Goal: Communication & Community: Answer question/provide support

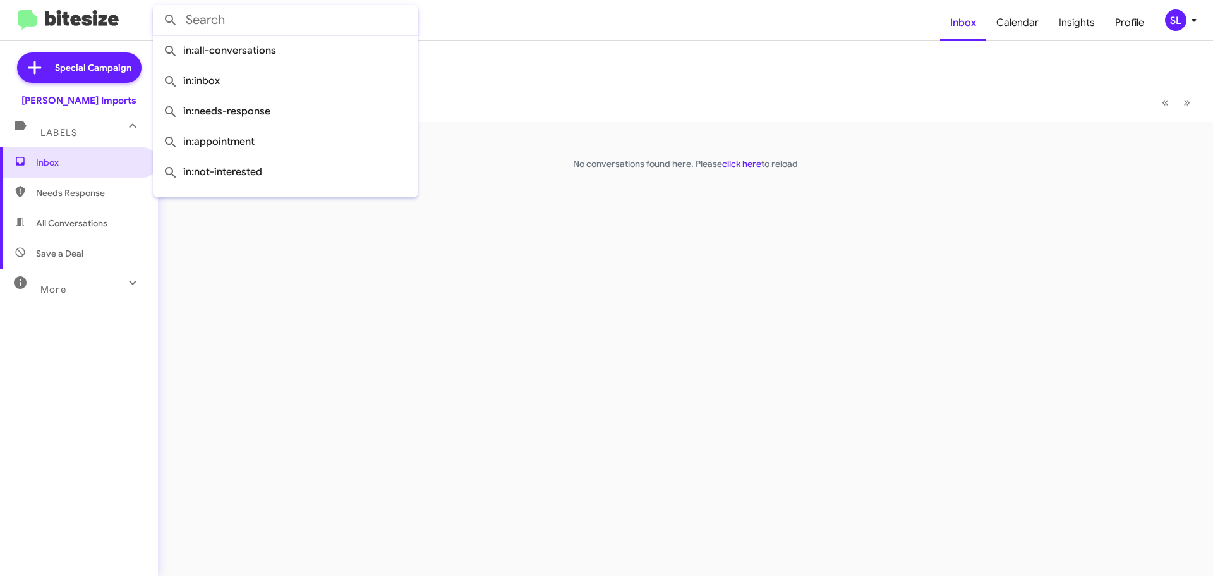
click at [524, 28] on form at bounding box center [546, 20] width 787 height 30
click at [63, 154] on span "Inbox" at bounding box center [79, 162] width 158 height 30
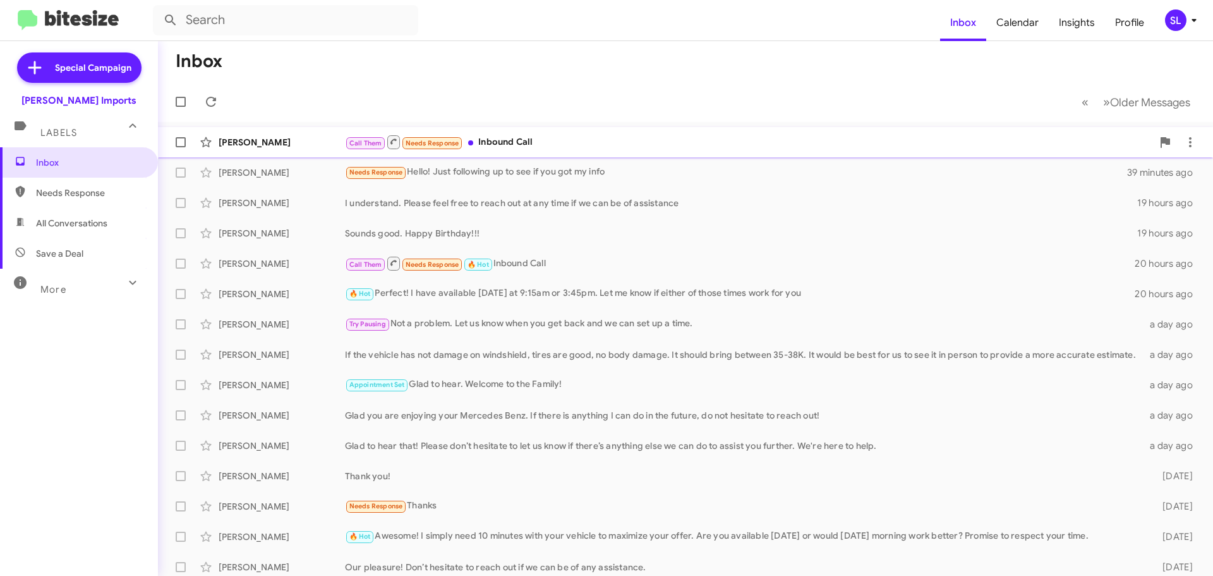
click at [576, 140] on div "Call Them Needs Response Inbound Call" at bounding box center [748, 142] width 807 height 16
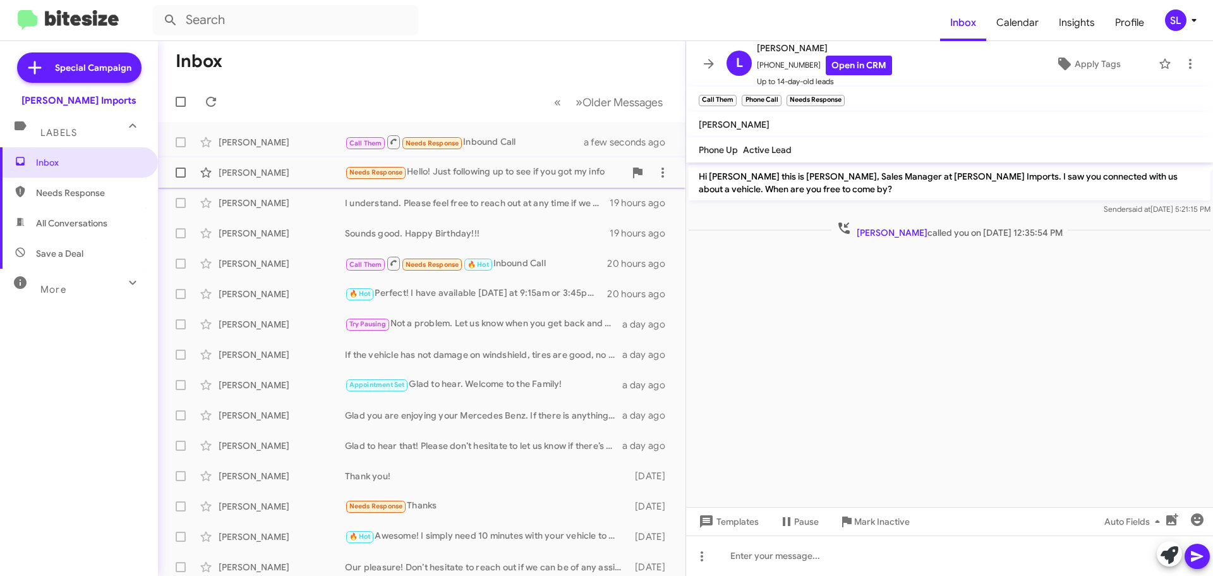
click at [469, 167] on div "Needs Response Hello! Just following up to see if you got my info" at bounding box center [485, 172] width 280 height 15
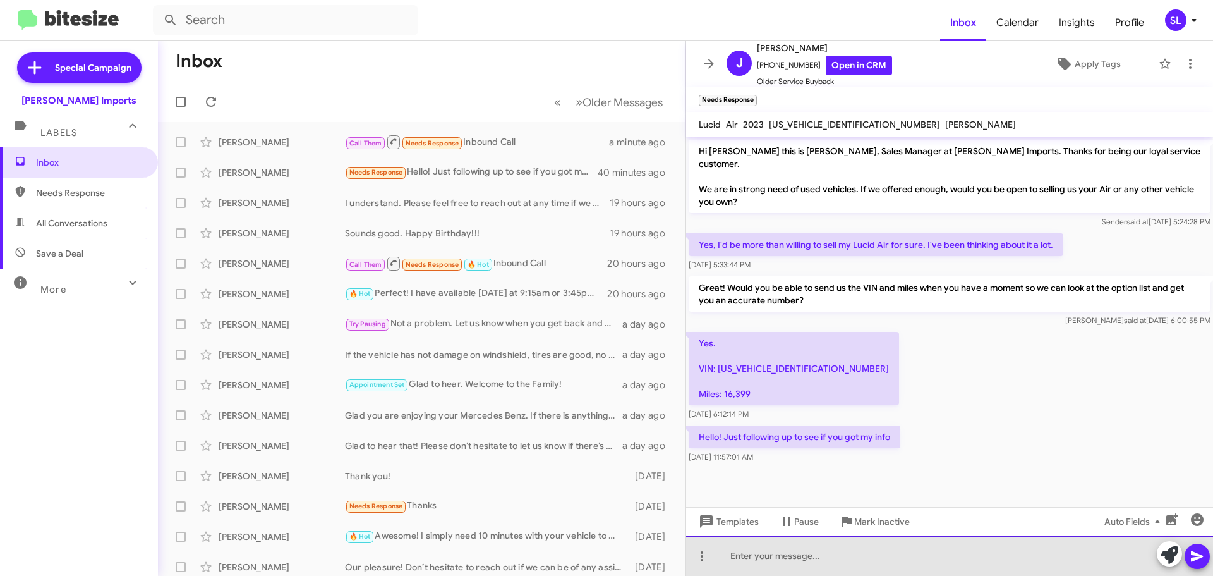
click at [789, 553] on div at bounding box center [949, 555] width 527 height 40
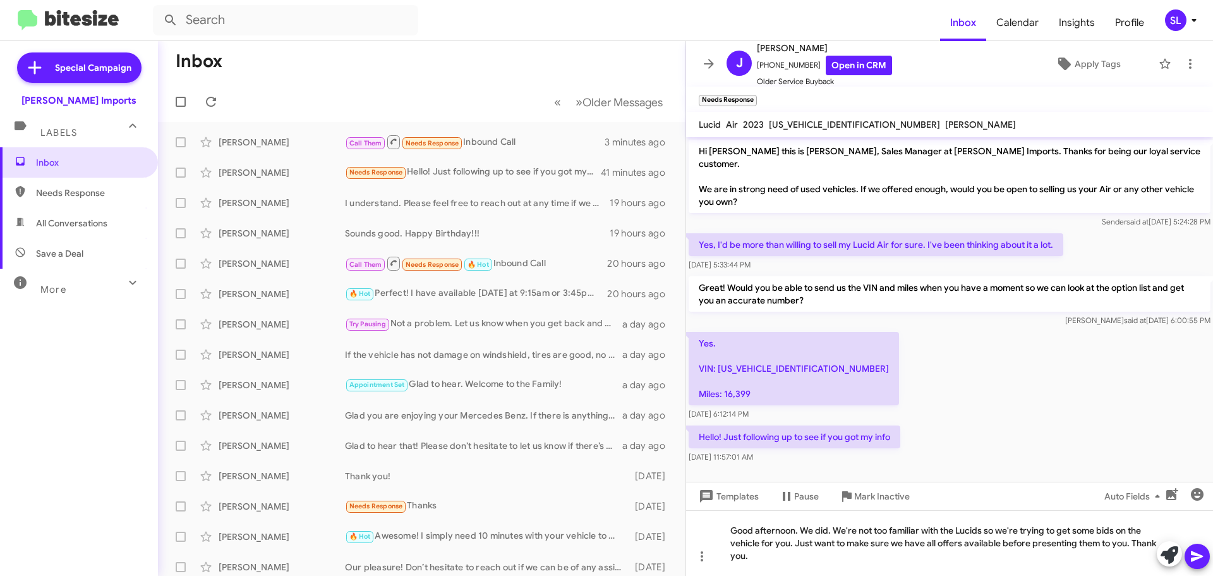
click at [1188, 560] on button at bounding box center [1197, 555] width 25 height 25
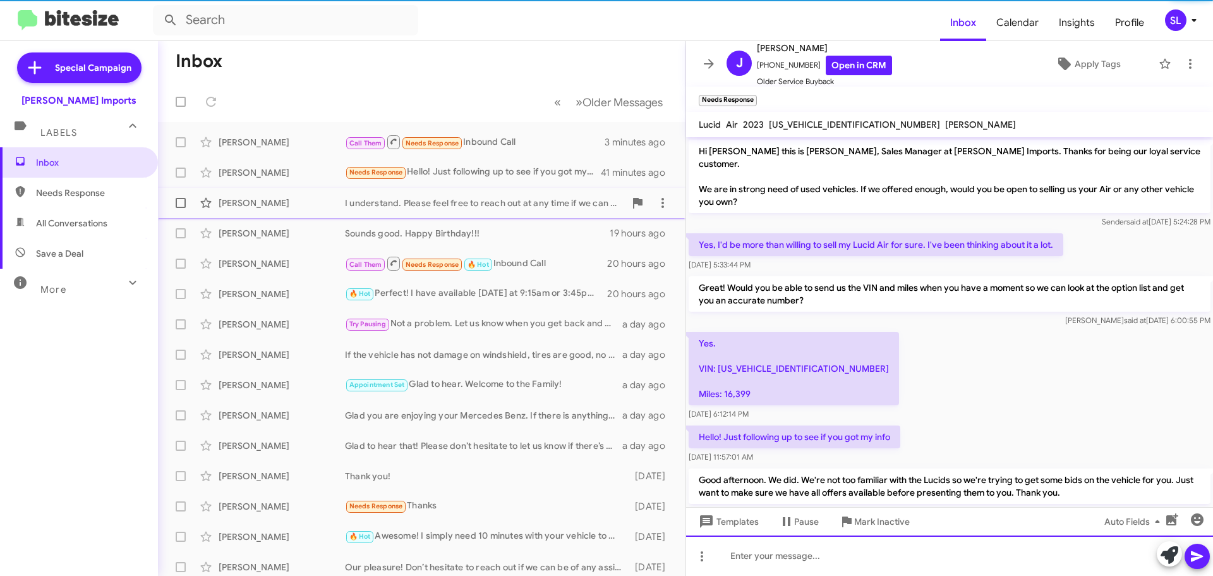
scroll to position [21, 0]
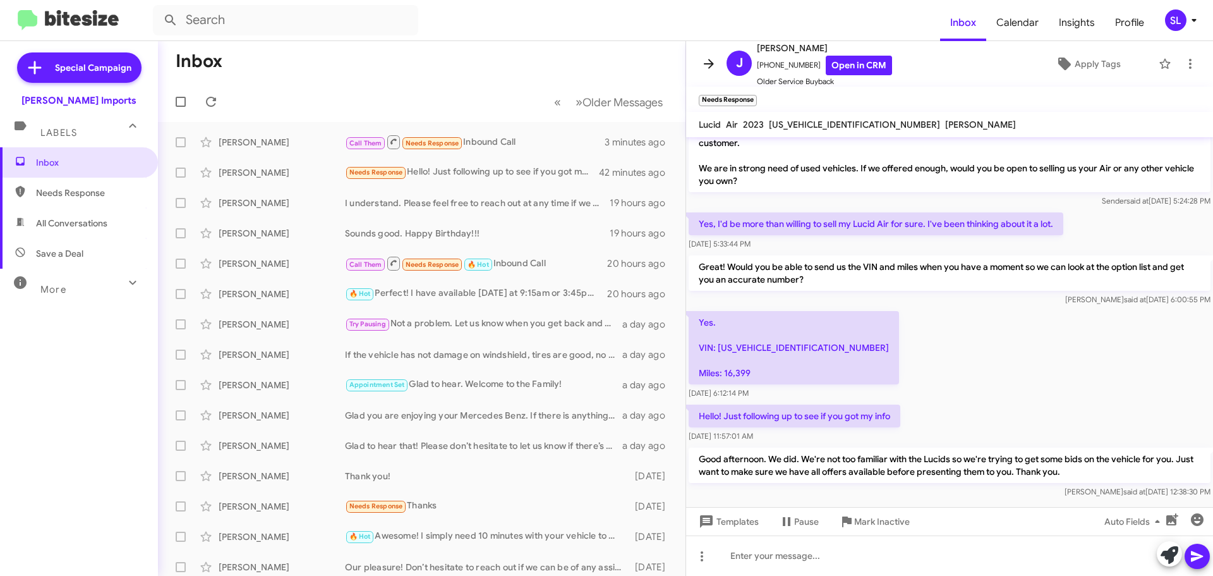
click at [709, 61] on icon at bounding box center [708, 63] width 15 height 15
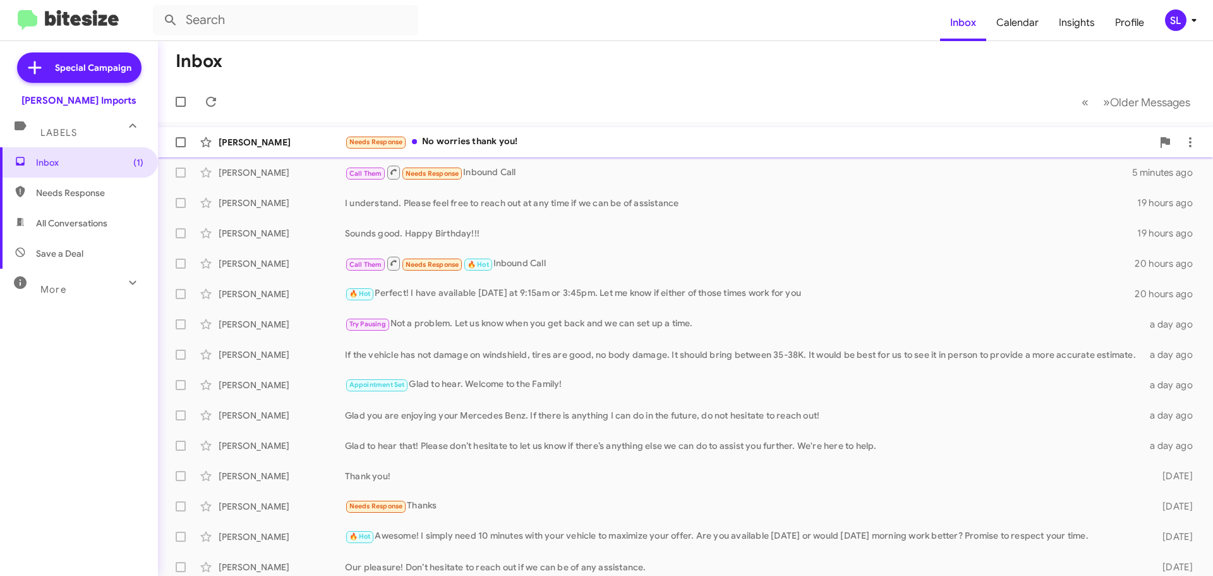
click at [561, 141] on div "Needs Response No worries thank you!" at bounding box center [748, 142] width 807 height 15
